Goal: Task Accomplishment & Management: Use online tool/utility

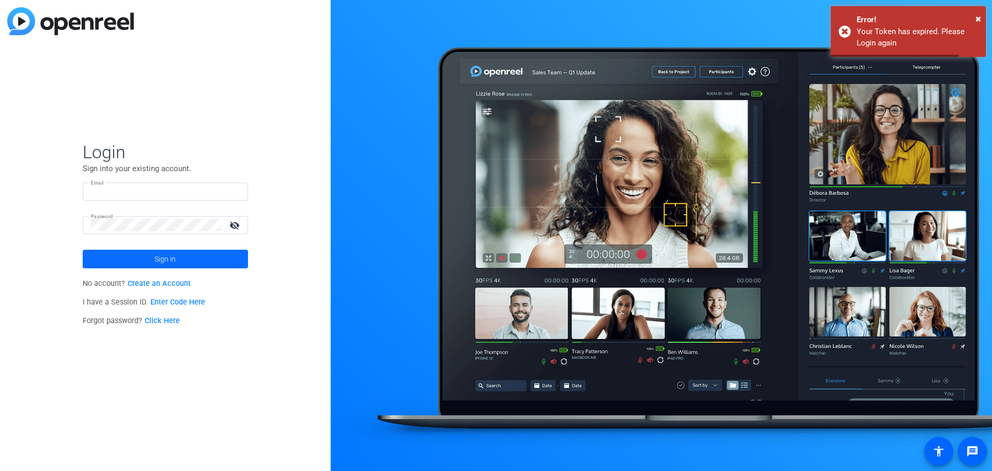
type input "[EMAIL_ADDRESS][DOMAIN_NAME]"
click at [147, 252] on span at bounding box center [165, 259] width 165 height 25
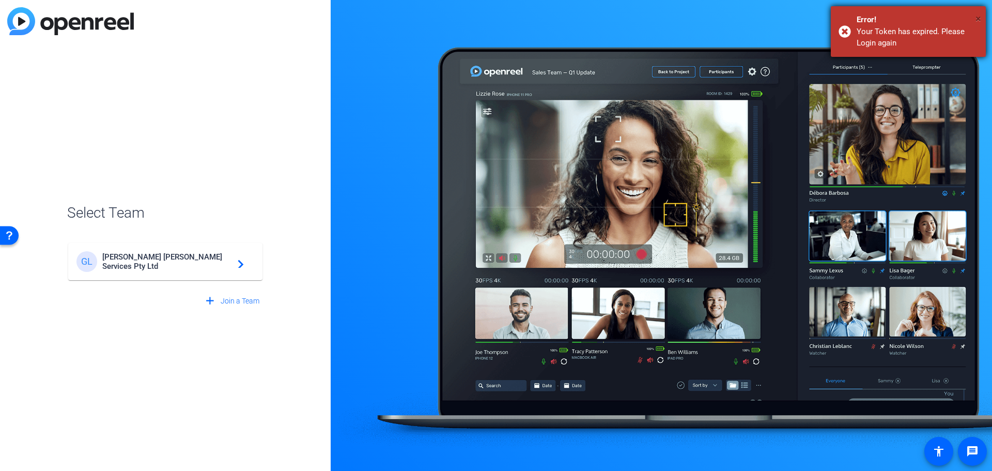
click at [976, 16] on span "×" at bounding box center [979, 18] width 6 height 12
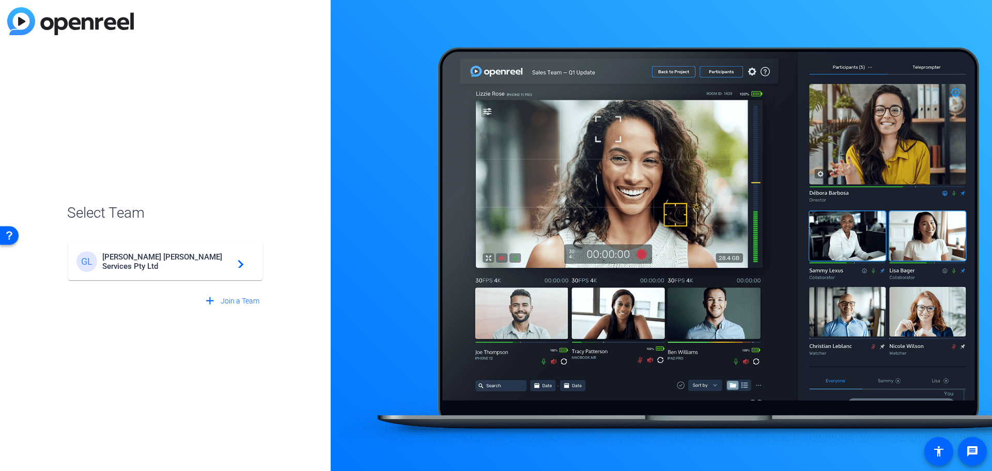
click at [171, 250] on mat-card-content "[PERSON_NAME] Services Pty Ltd navigate_next" at bounding box center [165, 261] width 194 height 37
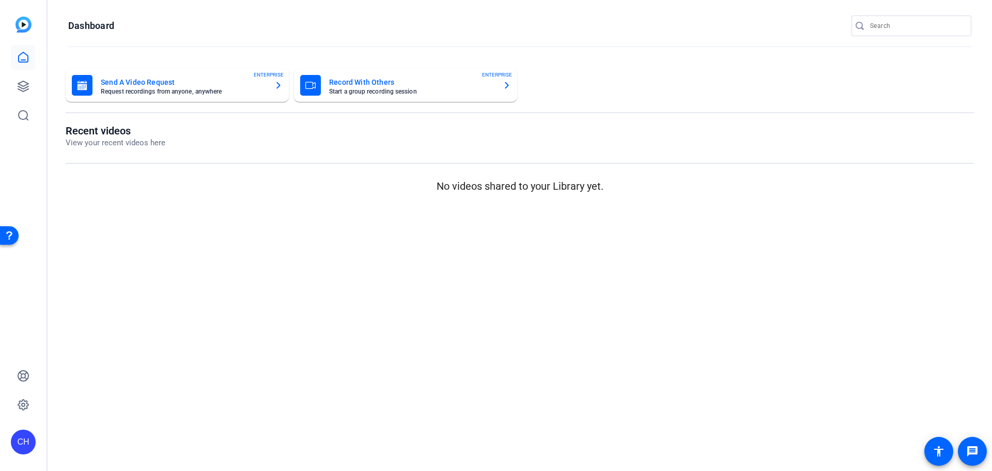
click at [151, 80] on mat-card-title "Send A Video Request" at bounding box center [183, 82] width 165 height 12
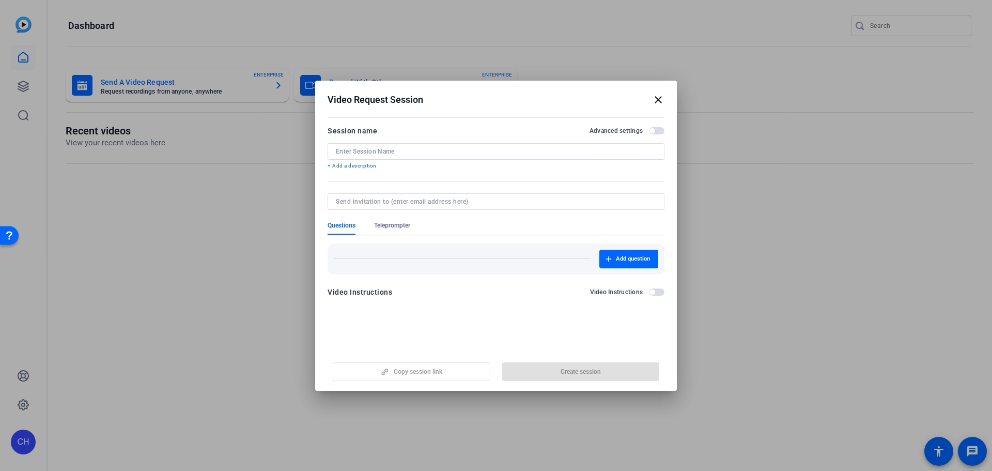
click at [404, 156] on div at bounding box center [496, 151] width 320 height 17
type input "MR [PERSON_NAME]"
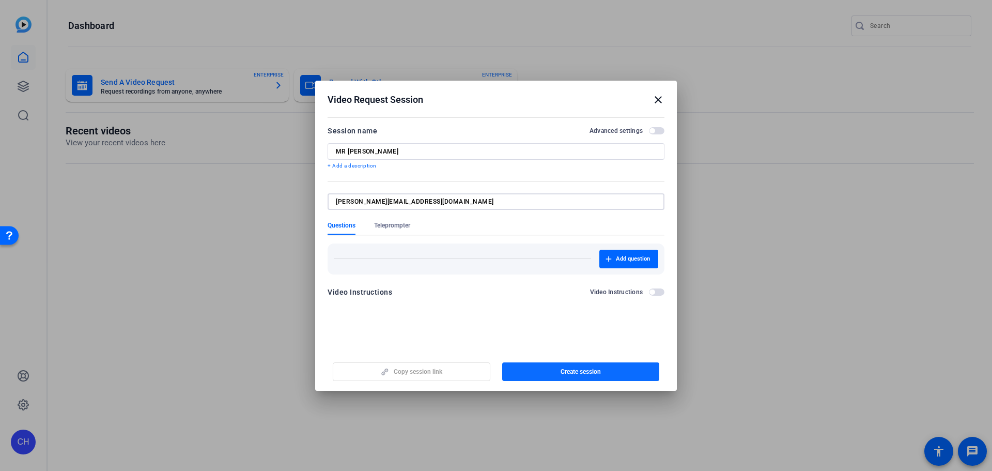
type input "[PERSON_NAME][EMAIL_ADDRESS][DOMAIN_NAME]"
click at [579, 375] on span "Create session" at bounding box center [581, 371] width 40 height 8
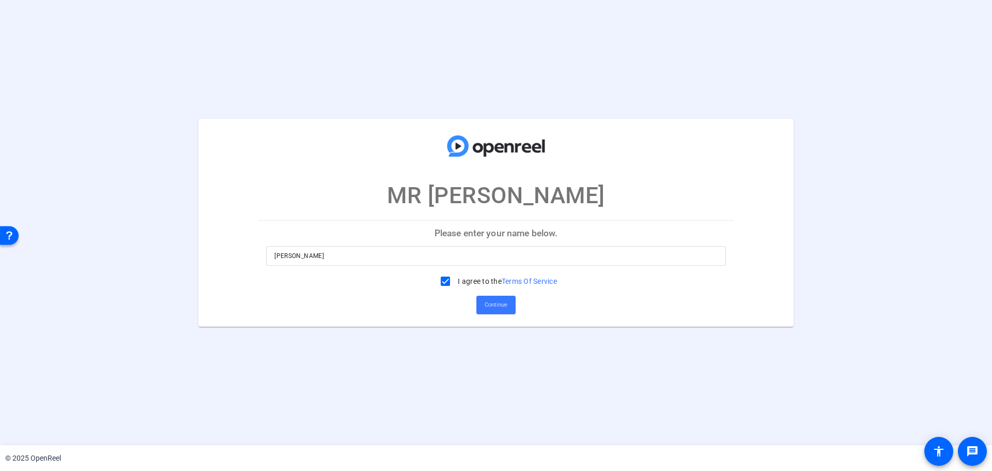
click at [460, 268] on div at bounding box center [496, 271] width 460 height 11
click at [505, 309] on span "Continue" at bounding box center [496, 305] width 23 height 16
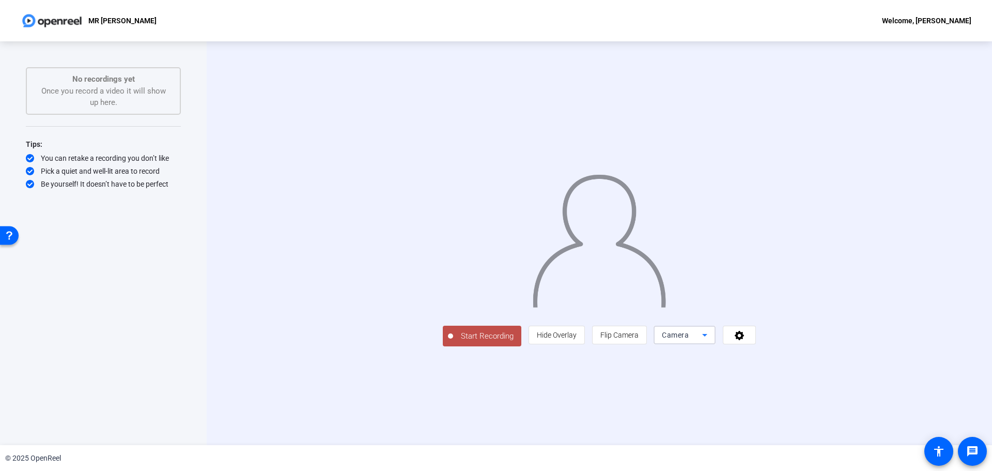
click at [689, 339] on span "Camera" at bounding box center [675, 335] width 27 height 8
click at [803, 361] on span "Screen" at bounding box center [799, 355] width 20 height 12
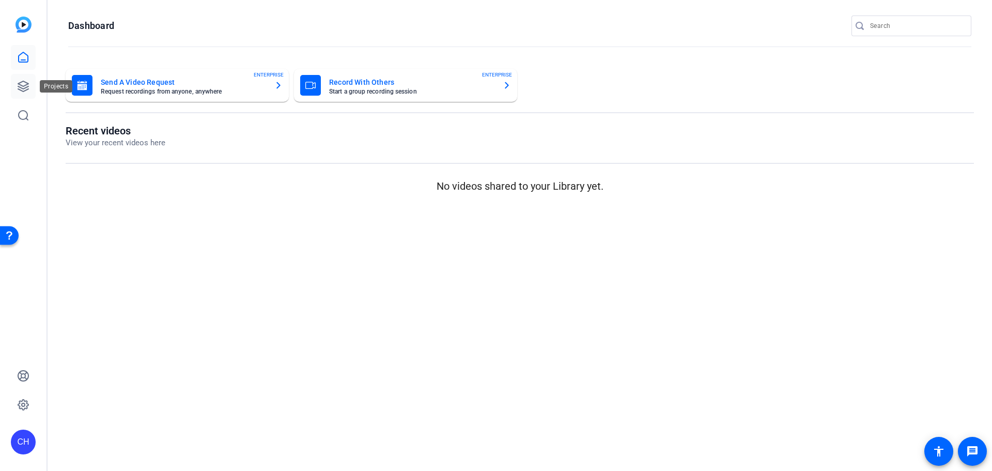
click at [30, 83] on link at bounding box center [23, 86] width 25 height 25
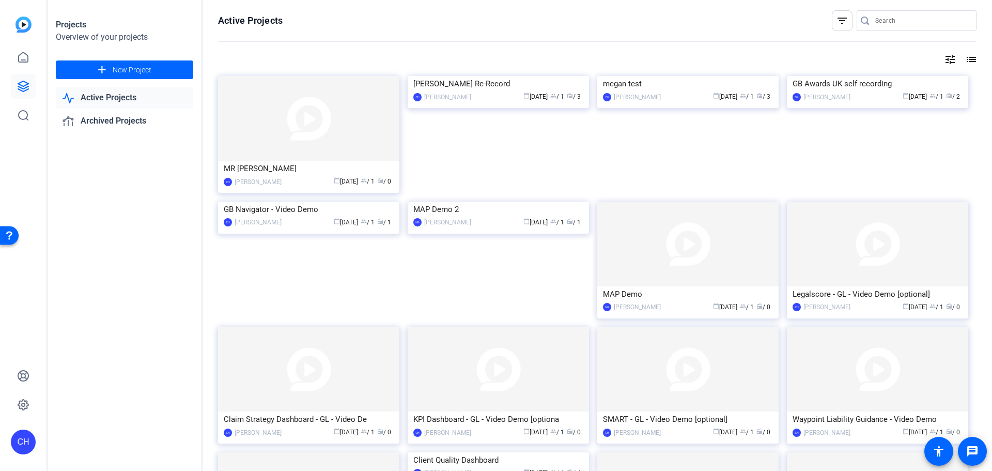
click at [580, 23] on openreel-page-title "Active Projects filter_list" at bounding box center [597, 20] width 759 height 21
click at [292, 182] on div "calendar_today Oct 07 group / 1 radio / 0" at bounding box center [340, 181] width 107 height 11
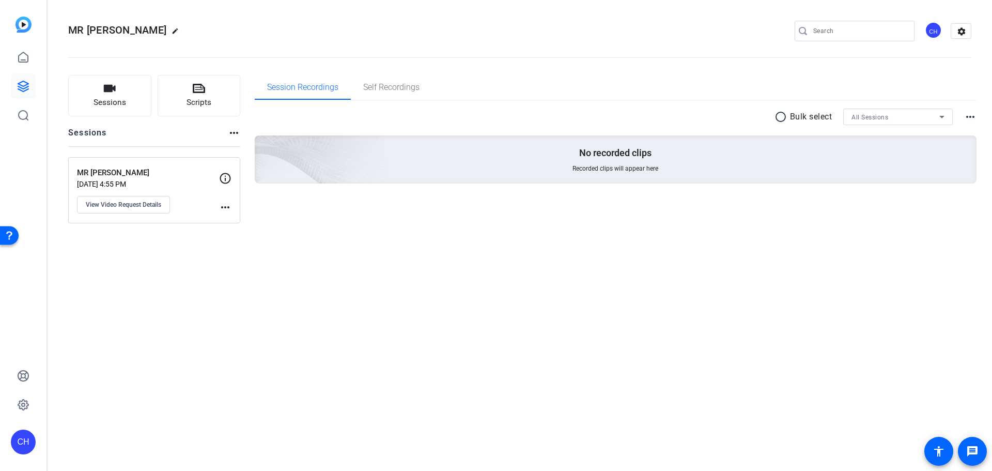
click at [976, 118] on mat-icon "more_horiz" at bounding box center [970, 117] width 12 height 12
click at [843, 217] on div at bounding box center [496, 235] width 992 height 471
click at [20, 85] on icon at bounding box center [23, 86] width 10 height 10
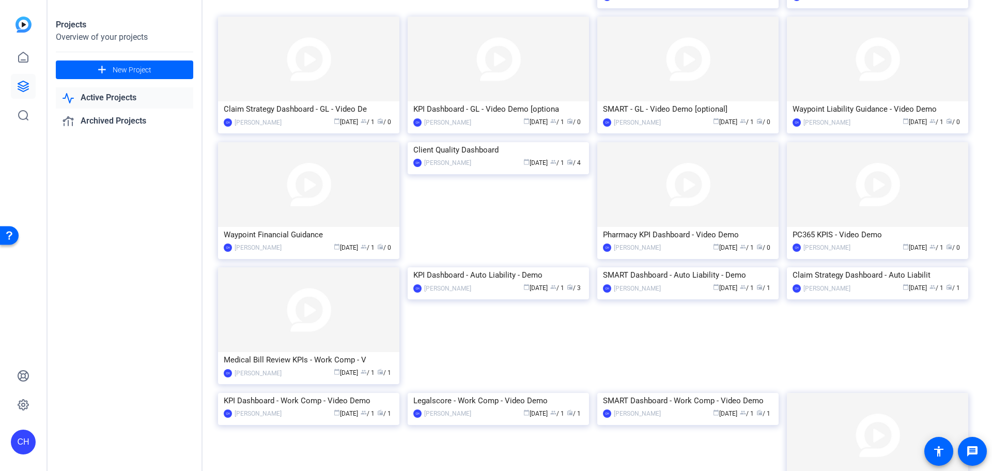
scroll to position [362, 0]
